Goal: Check status: Check status

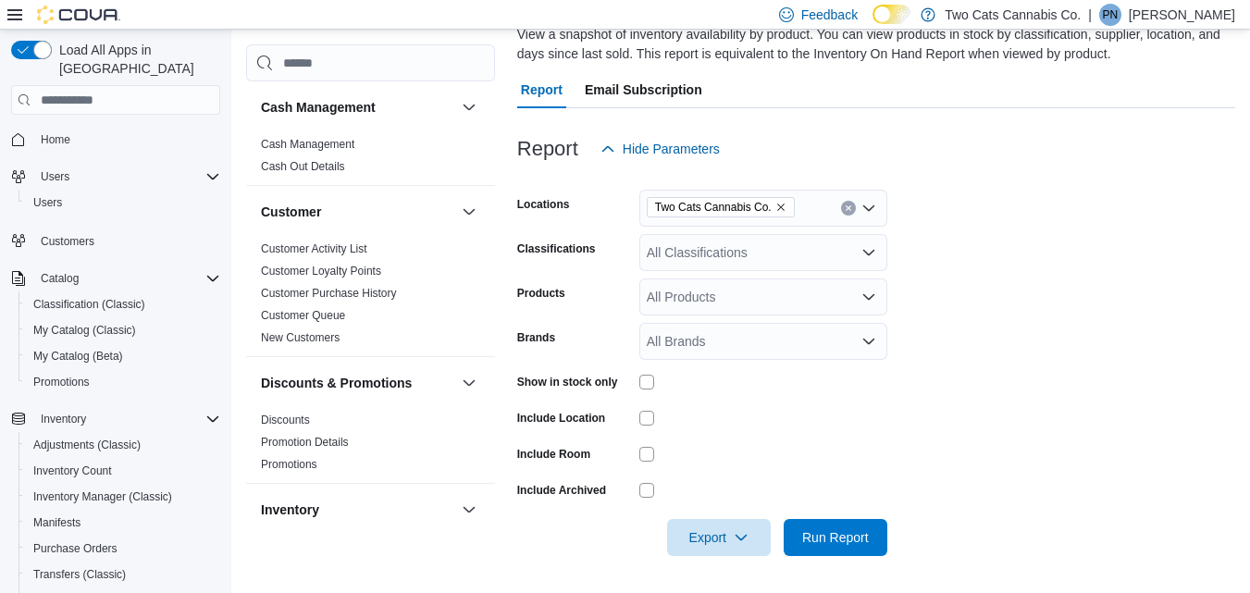
scroll to position [356, 0]
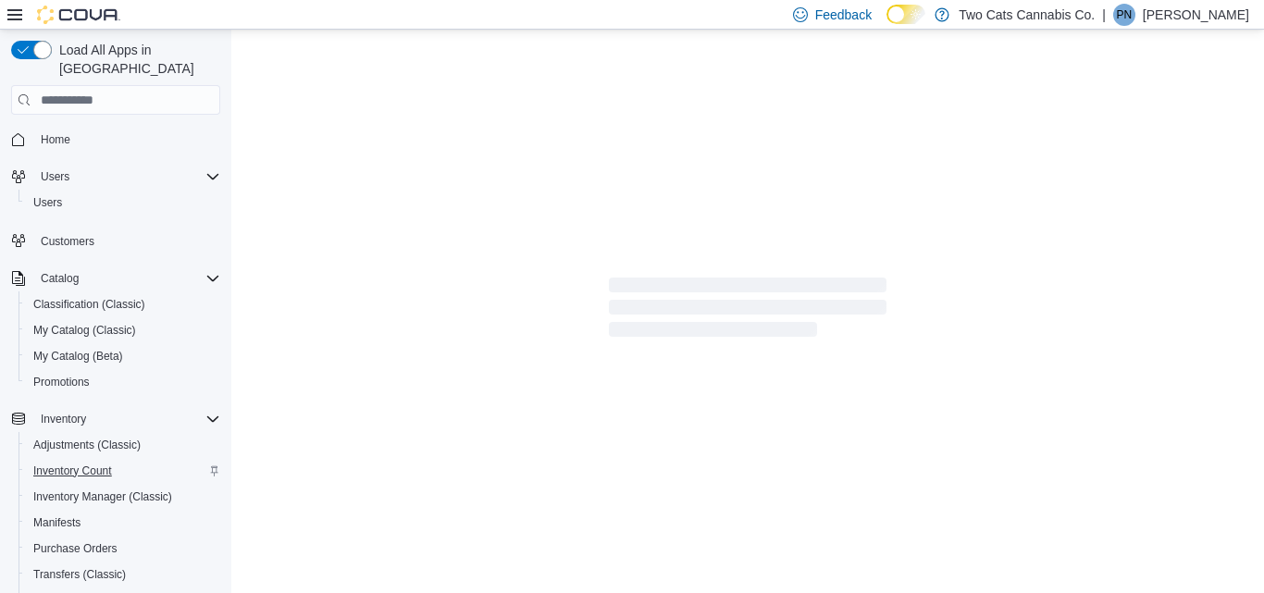
scroll to position [205, 0]
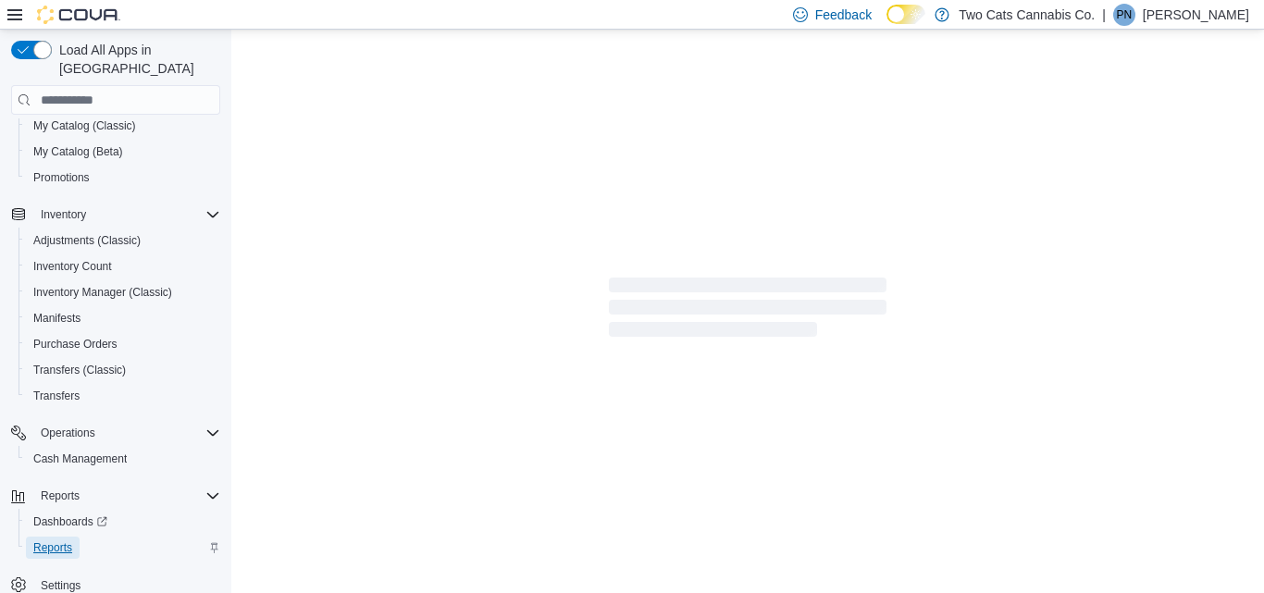
click at [40, 541] on span "Reports" at bounding box center [52, 548] width 39 height 15
click at [423, 235] on div at bounding box center [747, 312] width 1033 height 564
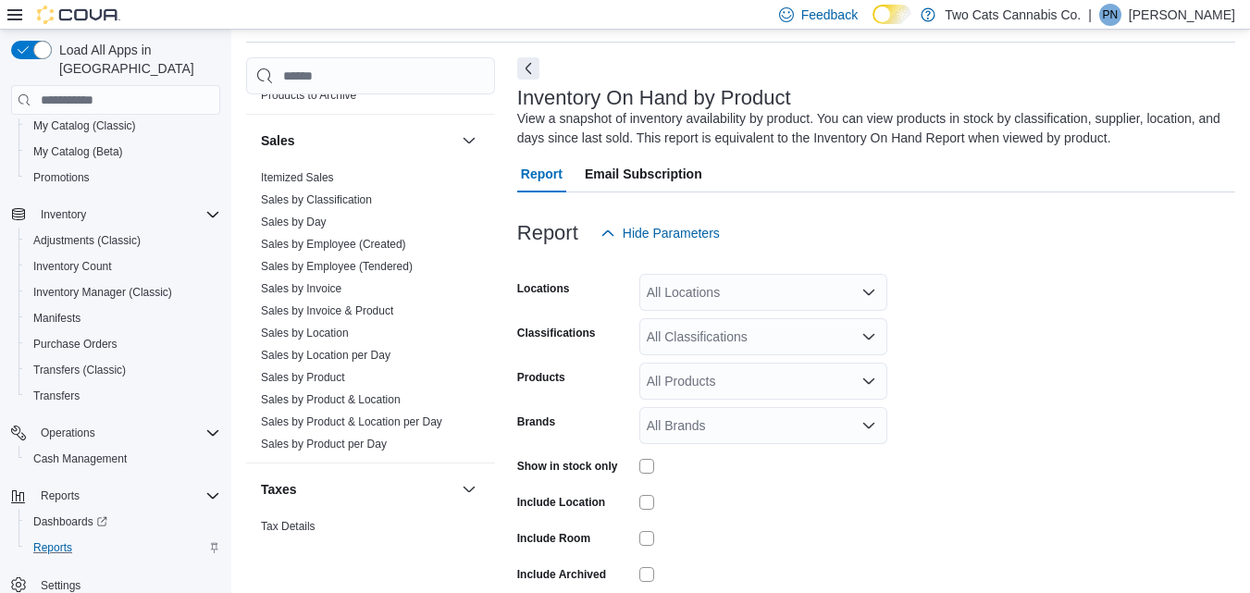
scroll to position [1097, 0]
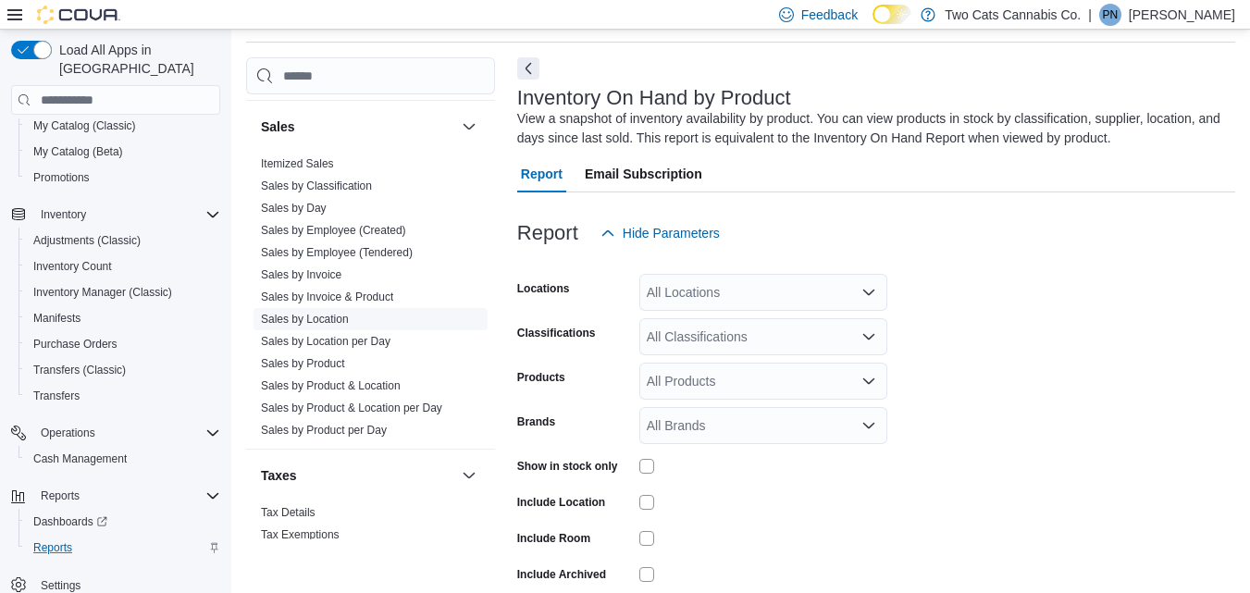
click at [309, 308] on span "Sales by Location" at bounding box center [371, 319] width 234 height 22
click at [309, 317] on link "Sales by Location" at bounding box center [305, 319] width 88 height 13
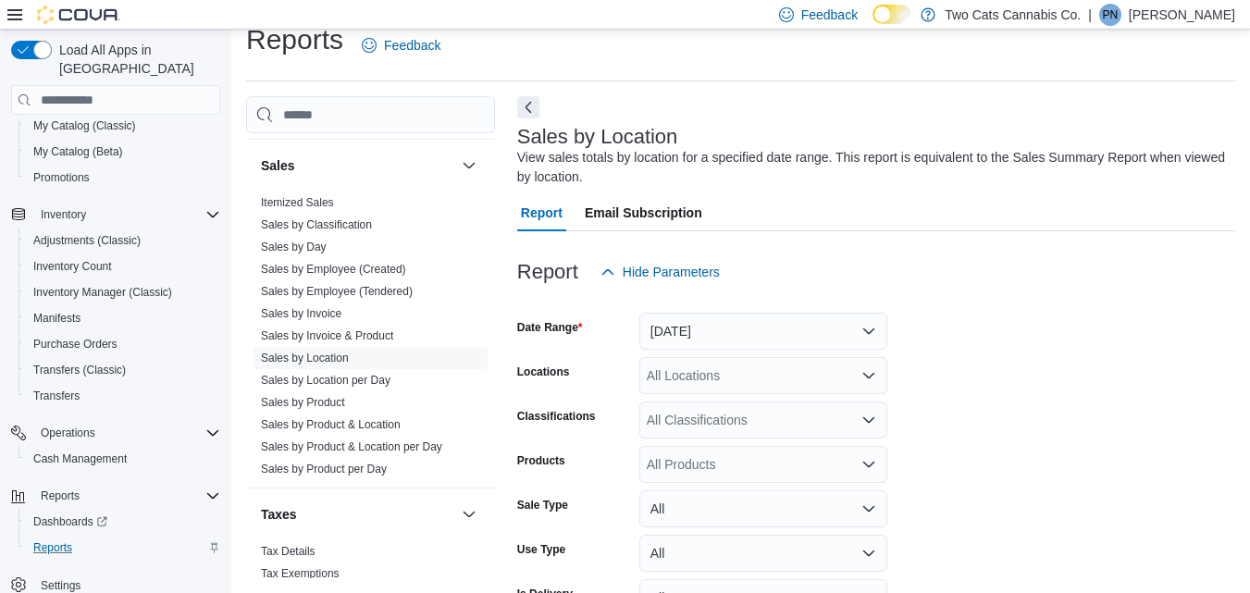
scroll to position [62, 0]
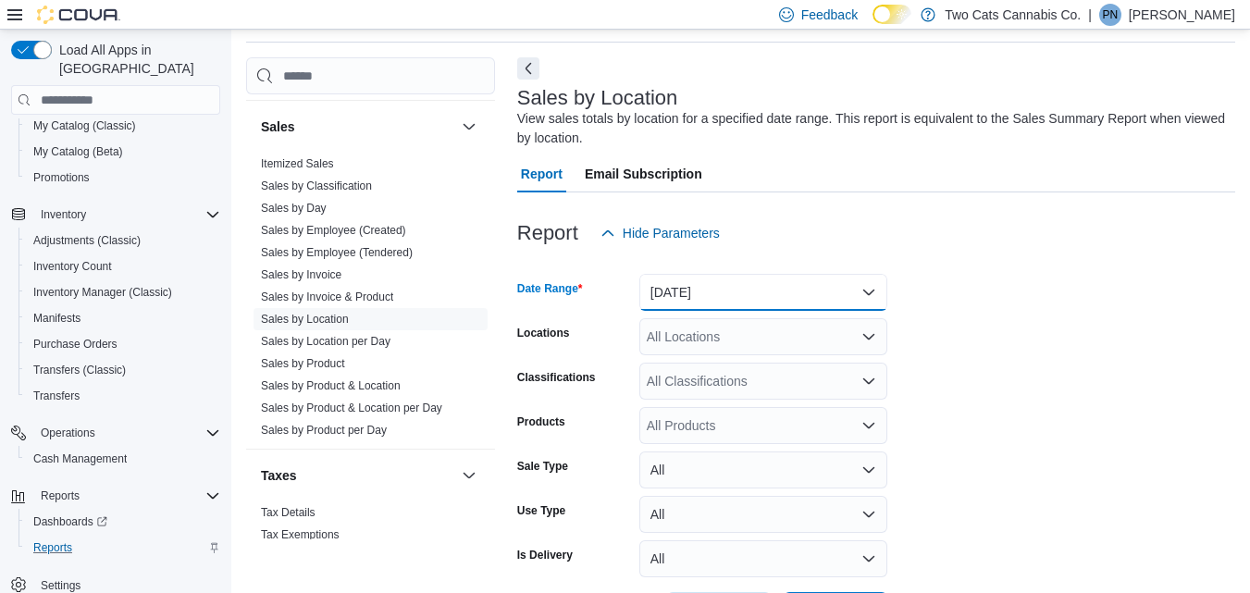
click at [672, 292] on button "[DATE]" at bounding box center [764, 292] width 248 height 37
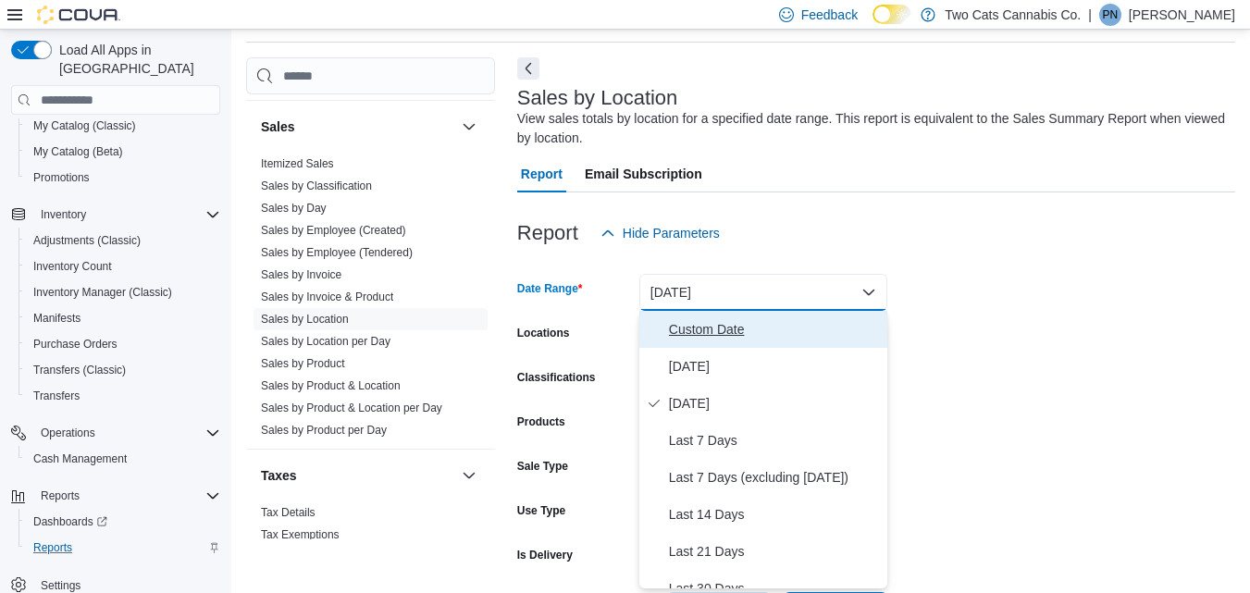
click at [711, 323] on span "Custom Date" at bounding box center [774, 329] width 211 height 22
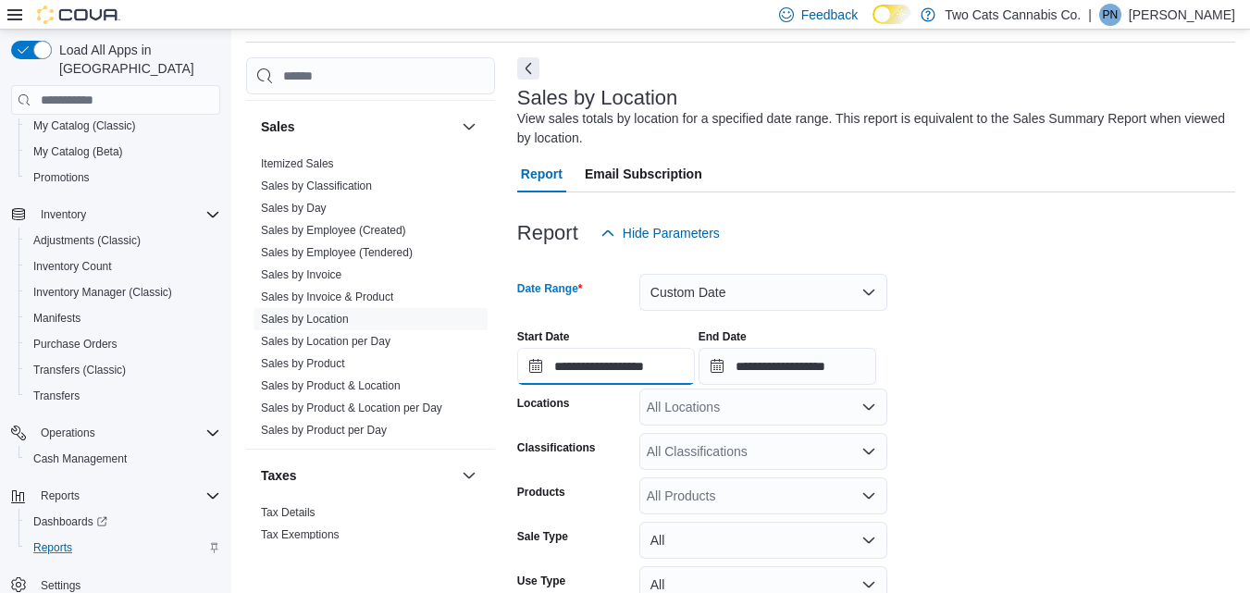
click at [646, 366] on input "**********" at bounding box center [606, 366] width 178 height 37
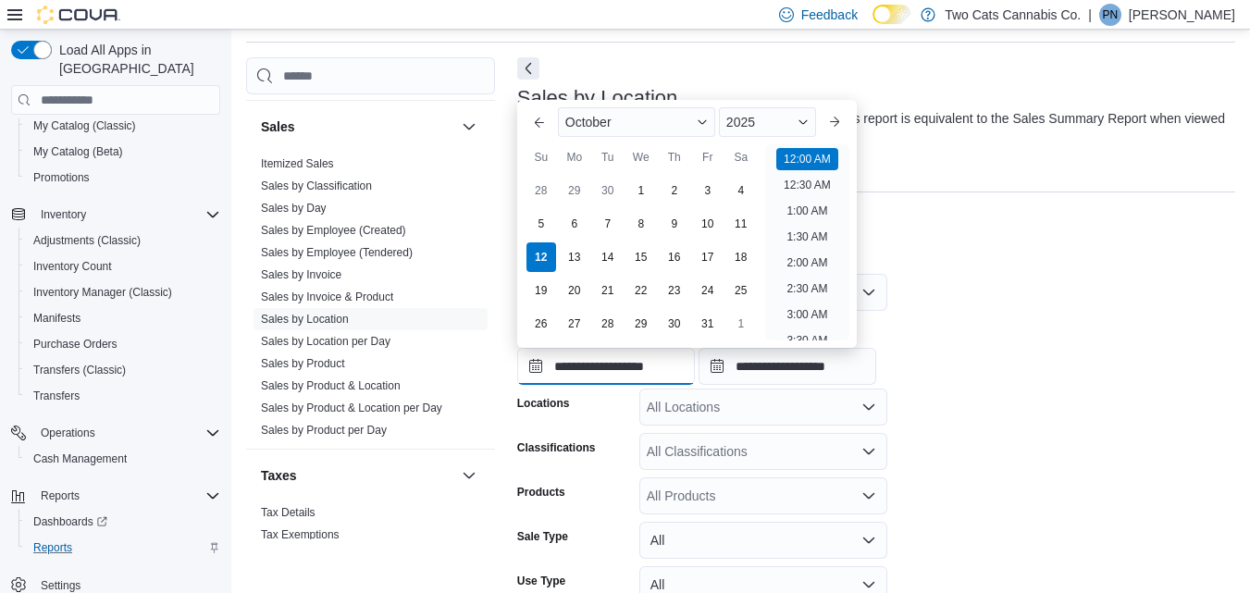
scroll to position [57, 0]
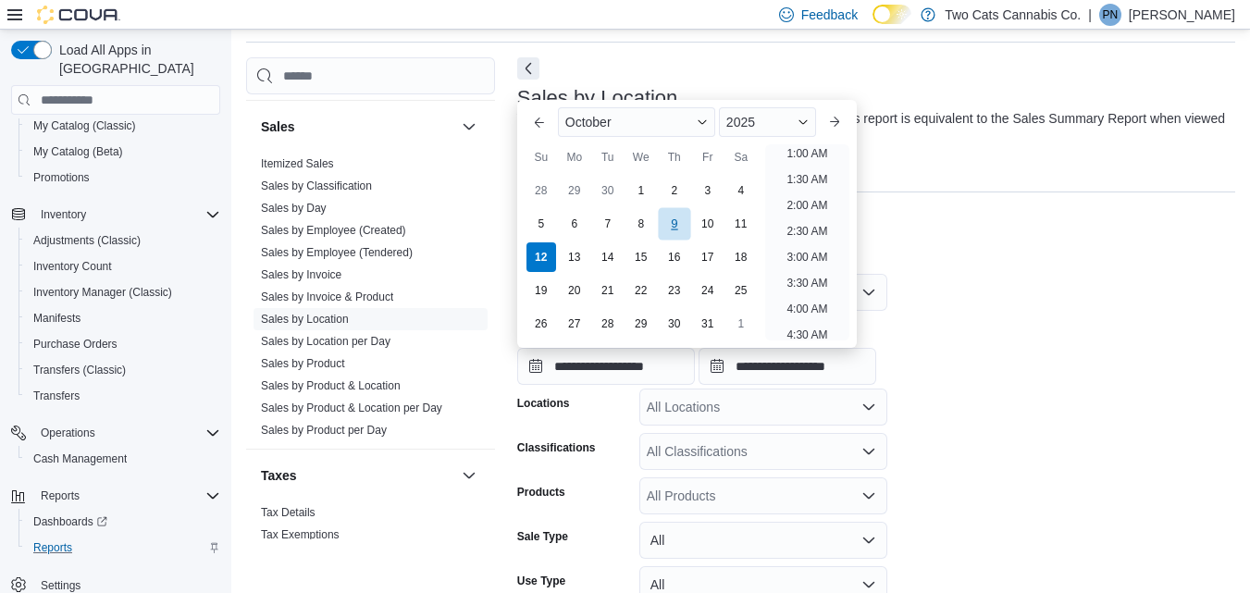
click at [677, 234] on div "9" at bounding box center [674, 223] width 32 height 32
type input "**********"
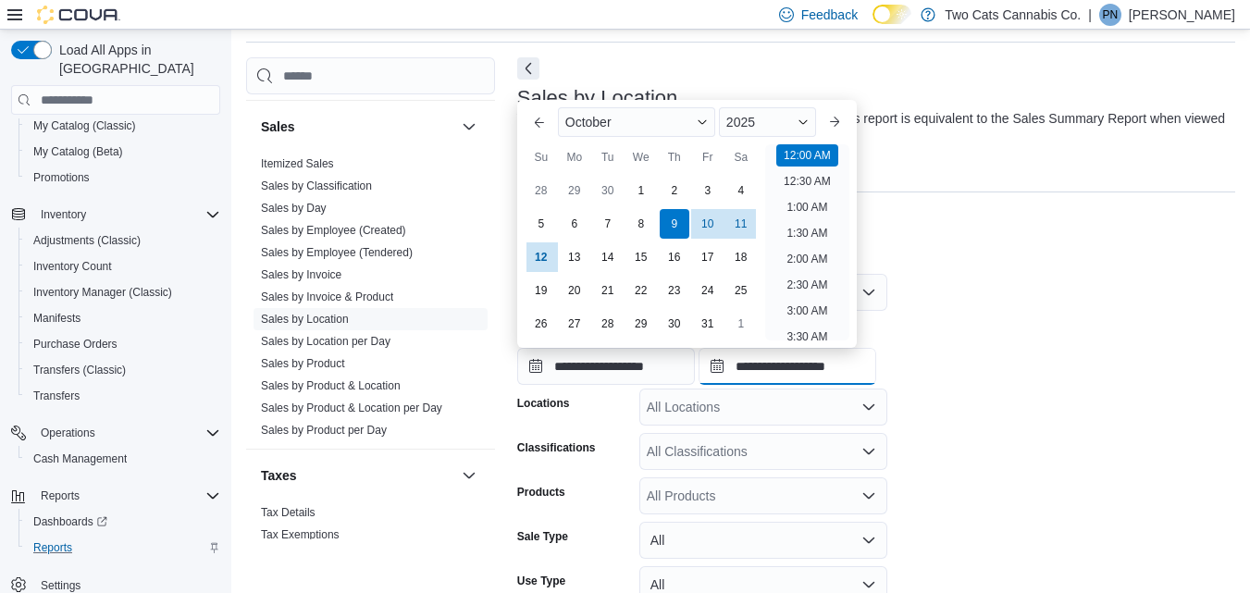
click at [827, 372] on input "**********" at bounding box center [788, 366] width 178 height 37
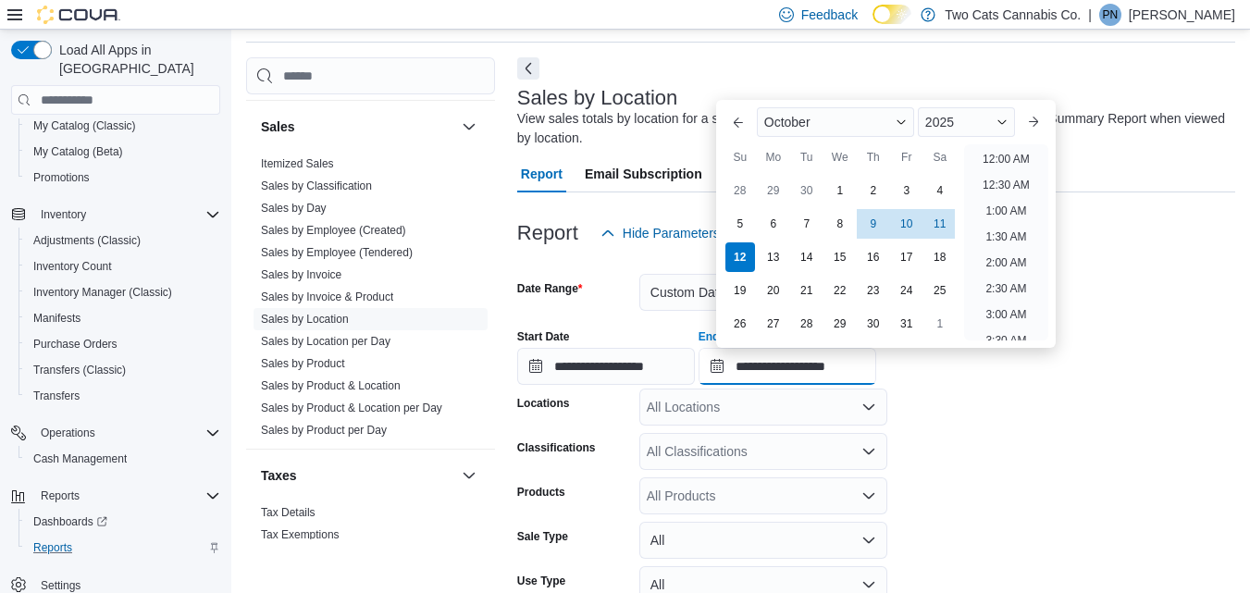
scroll to position [1051, 0]
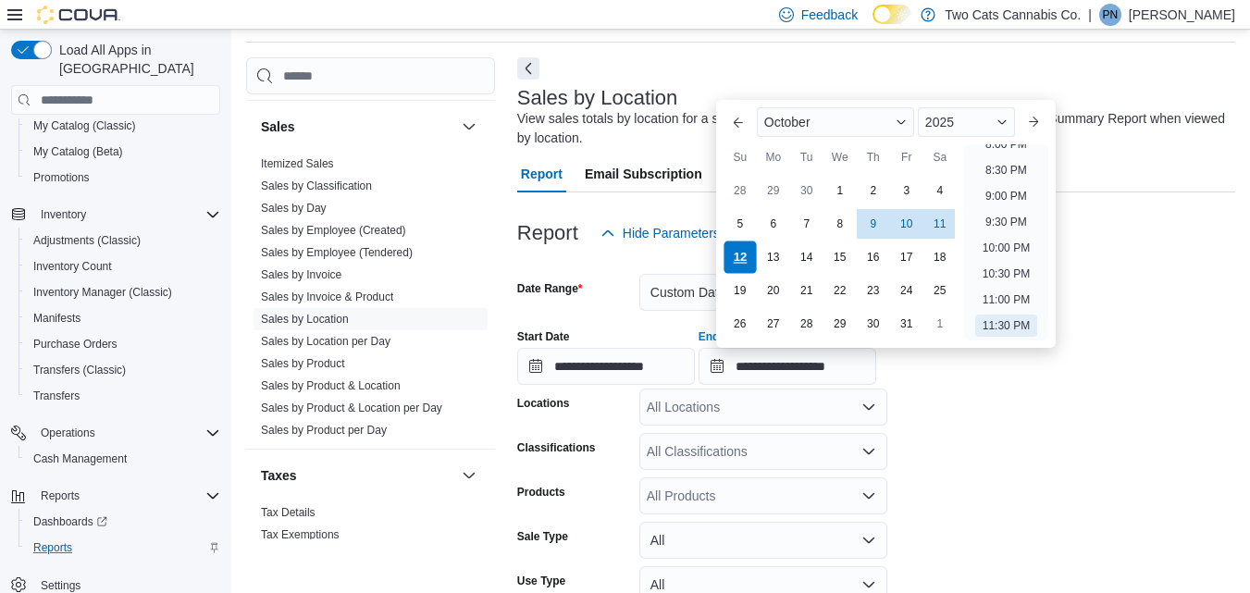
click at [738, 255] on div "12" at bounding box center [740, 257] width 32 height 32
click at [926, 438] on form "**********" at bounding box center [876, 476] width 718 height 448
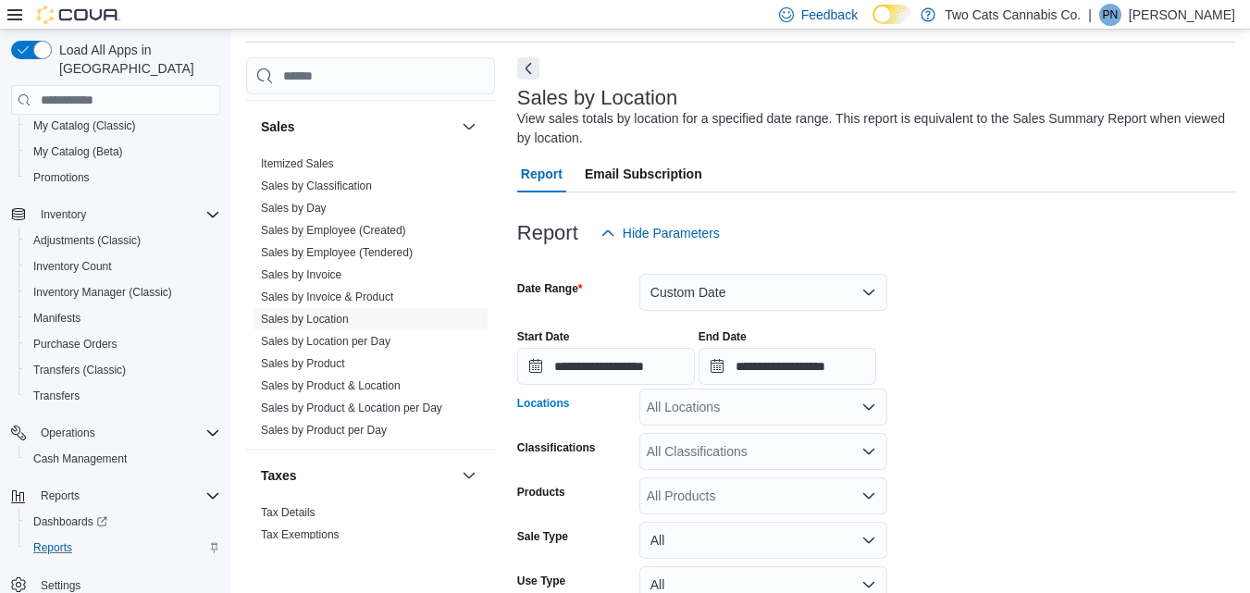
click at [770, 404] on div "All Locations" at bounding box center [764, 407] width 248 height 37
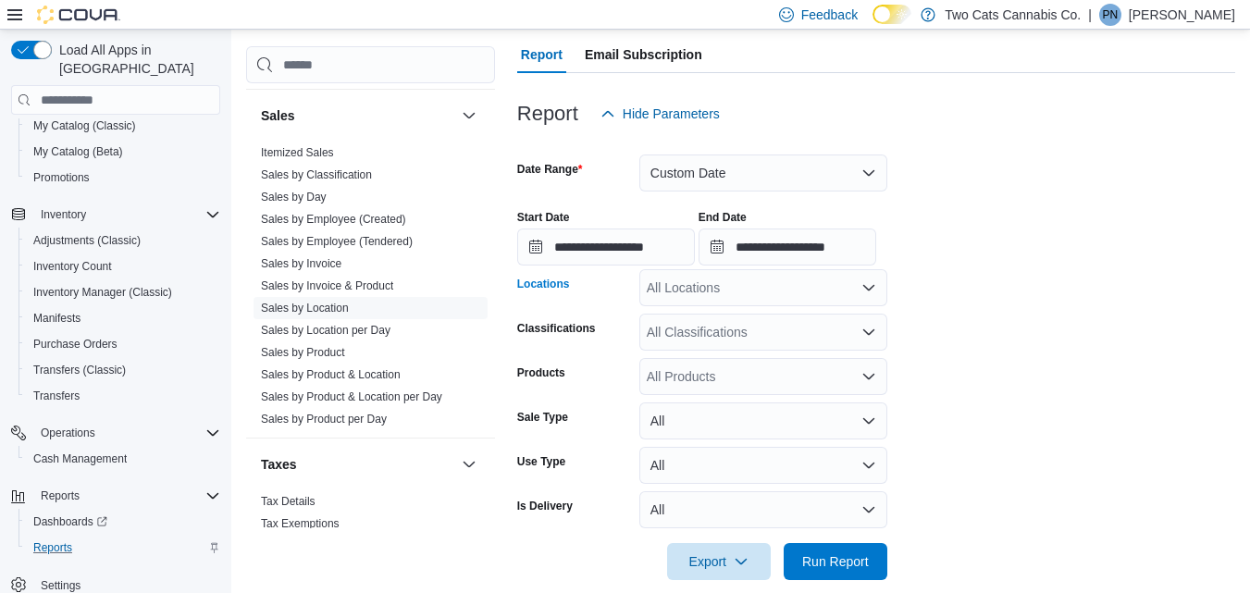
scroll to position [205, 0]
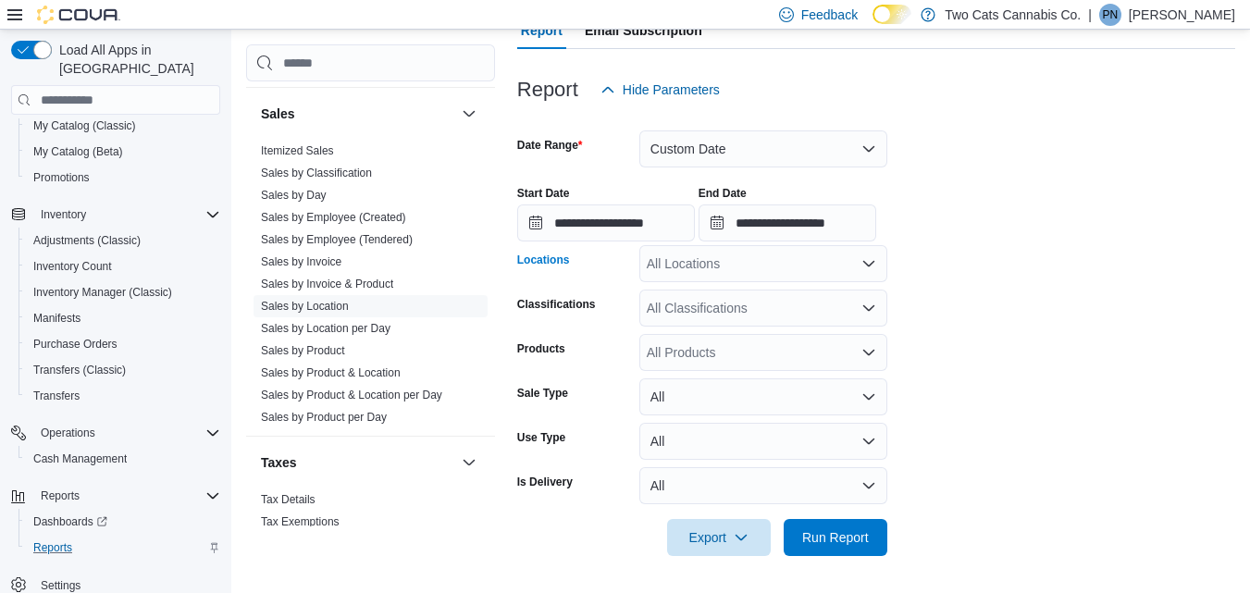
click at [732, 265] on div "All Locations" at bounding box center [764, 263] width 248 height 37
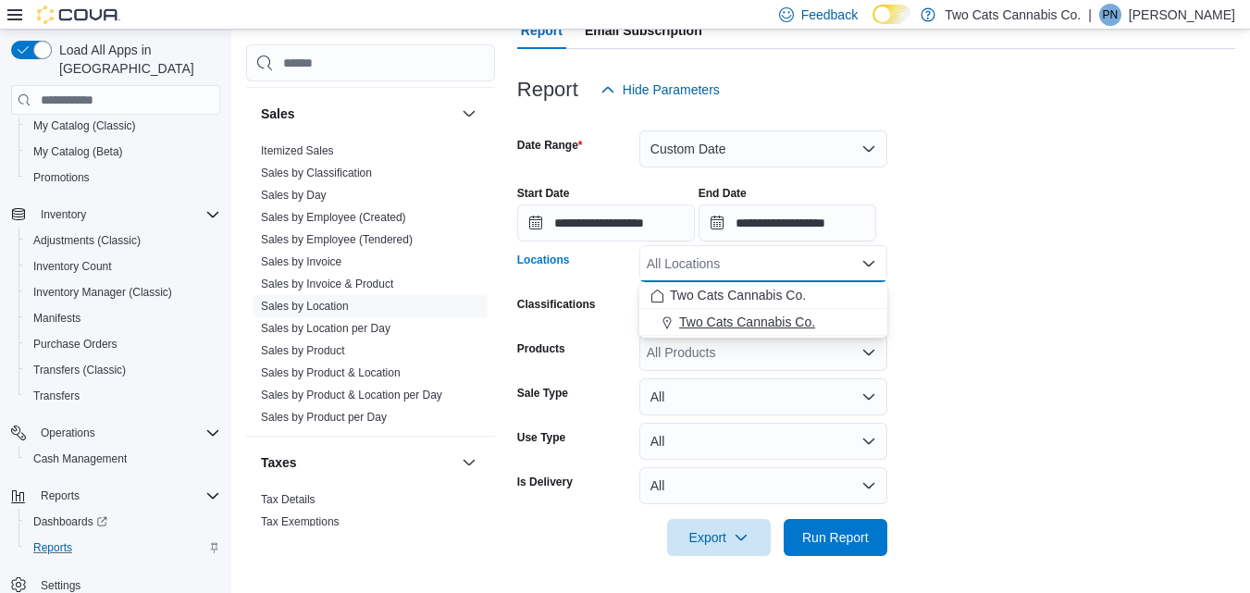
click at [719, 334] on button "Two Cats Cannabis Co." at bounding box center [764, 322] width 248 height 27
click at [974, 480] on form "**********" at bounding box center [876, 332] width 718 height 448
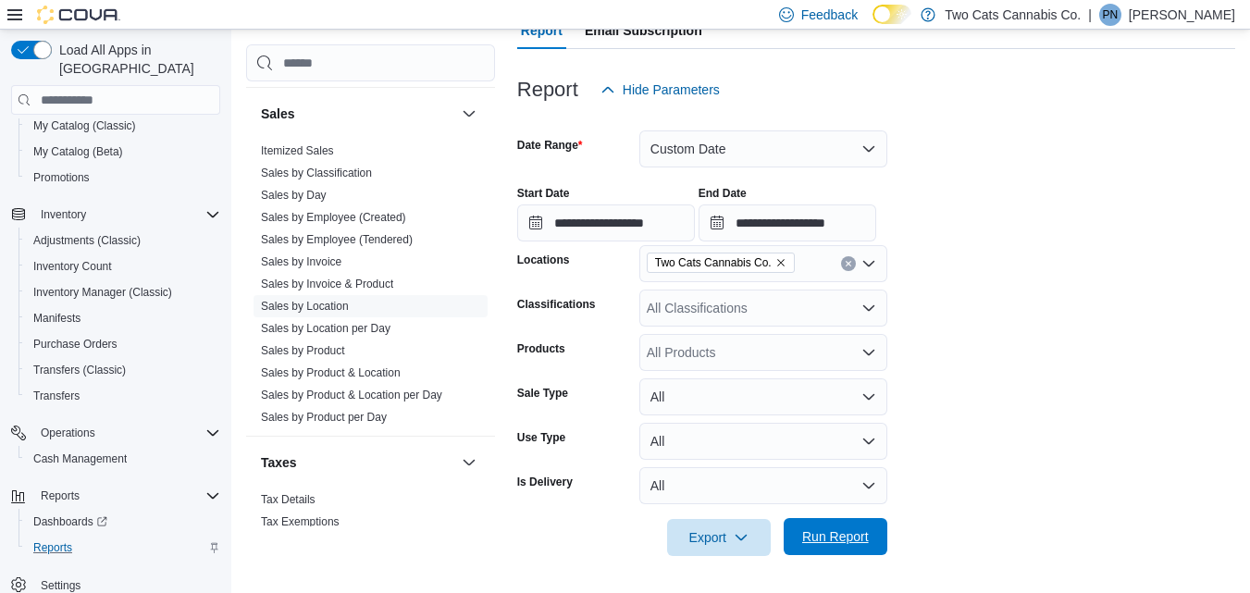
click at [832, 541] on span "Run Report" at bounding box center [835, 537] width 67 height 19
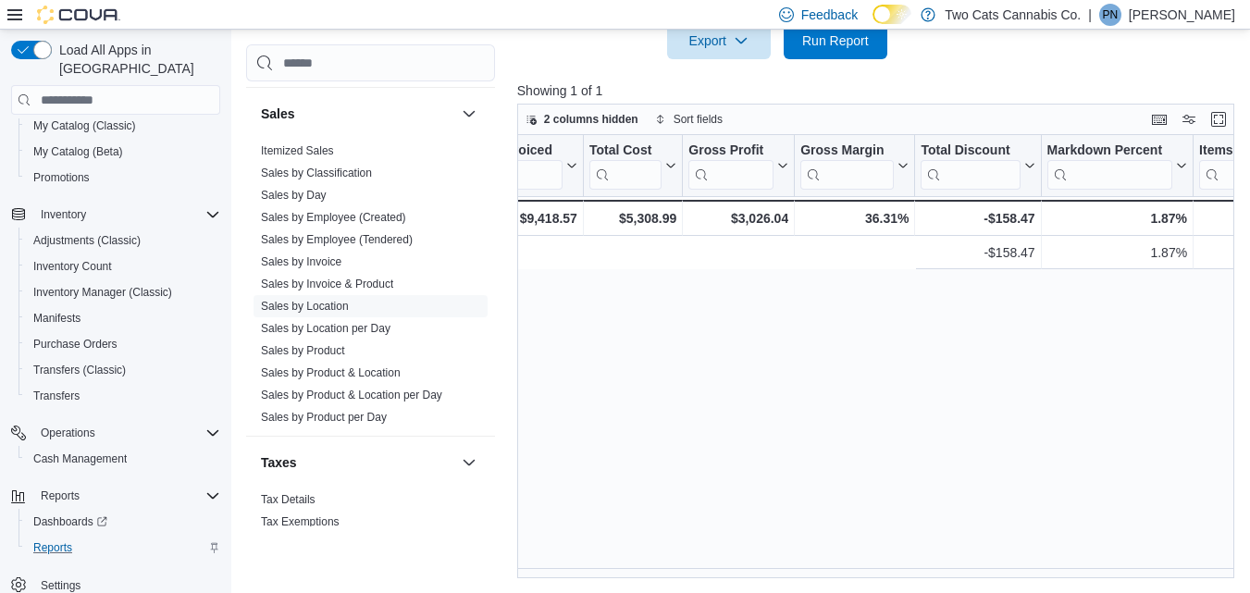
scroll to position [0, 2244]
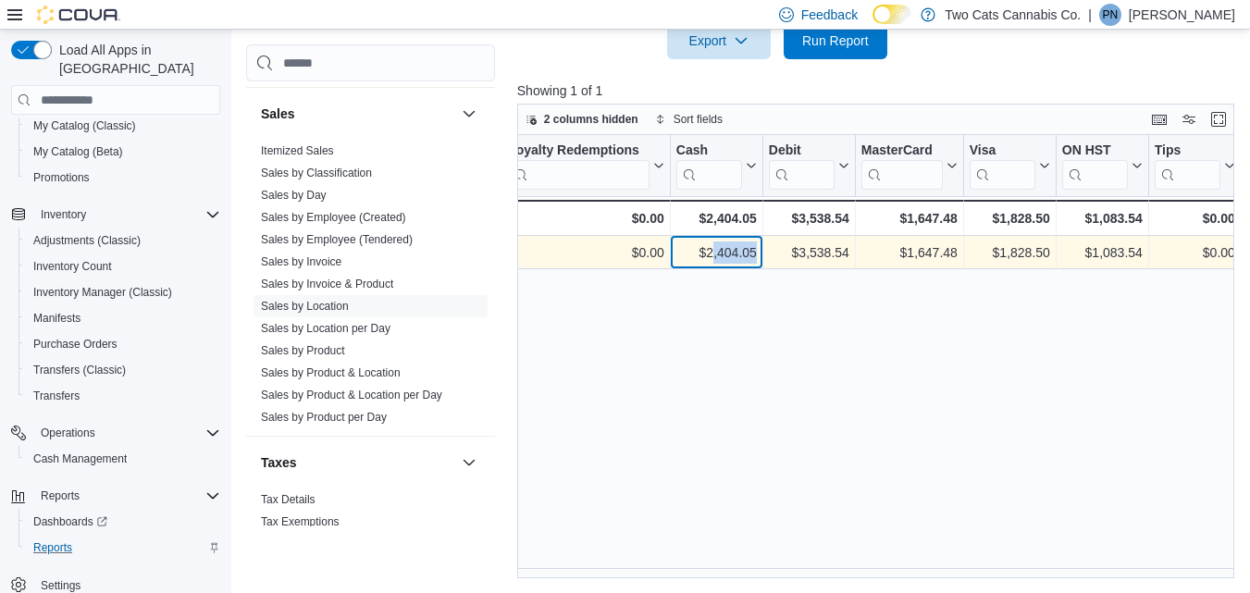
drag, startPoint x: 757, startPoint y: 260, endPoint x: 711, endPoint y: 254, distance: 46.7
click at [711, 254] on div "$2,404.05 - Cash, column 20, row 1" at bounding box center [717, 252] width 93 height 33
click at [711, 254] on div "$2,404.05" at bounding box center [717, 253] width 81 height 22
drag, startPoint x: 757, startPoint y: 251, endPoint x: 705, endPoint y: 253, distance: 51.9
click at [705, 253] on div "$2,404.05 - Cash, column 20, row 1" at bounding box center [717, 252] width 93 height 33
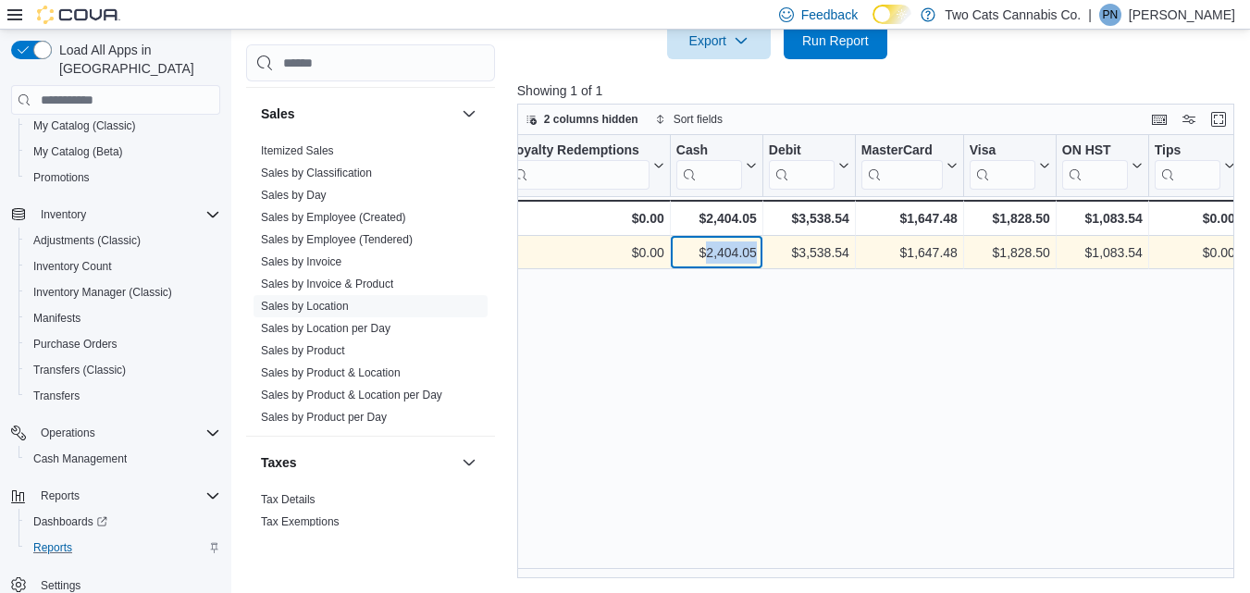
copy div "2,404.05"
